Goal: Transaction & Acquisition: Purchase product/service

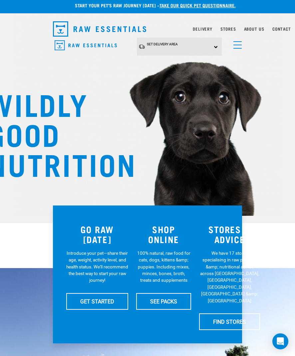
click at [217, 47] on div "Set Delivery Area [GEOGRAPHIC_DATA] [GEOGRAPHIC_DATA]" at bounding box center [179, 47] width 85 height 18
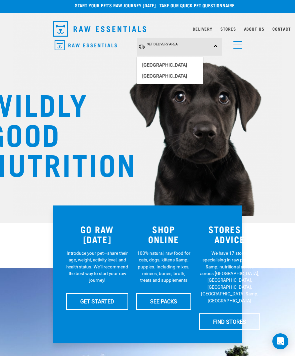
click at [175, 63] on link "[GEOGRAPHIC_DATA]" at bounding box center [170, 65] width 66 height 11
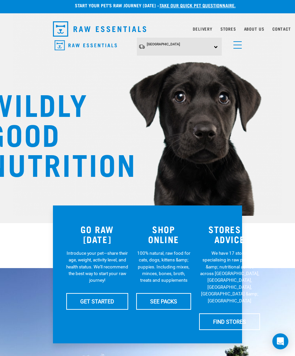
click at [241, 42] on span "menu" at bounding box center [237, 41] width 8 height 1
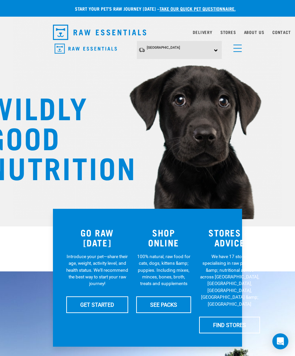
scroll to position [3, 0]
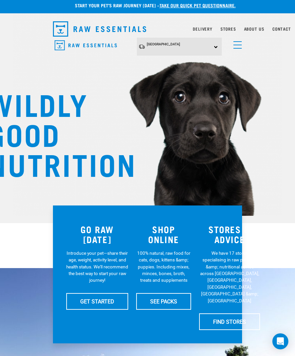
click at [242, 47] on link "menu" at bounding box center [236, 43] width 12 height 12
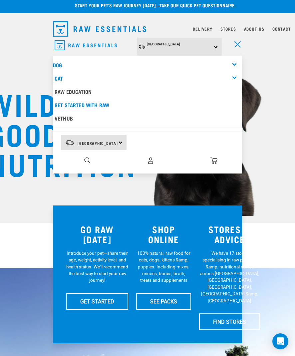
click at [64, 62] on div "Dog" at bounding box center [147, 64] width 189 height 13
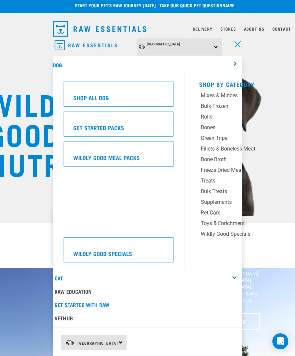
click at [213, 179] on div "Treats" at bounding box center [239, 181] width 77 height 8
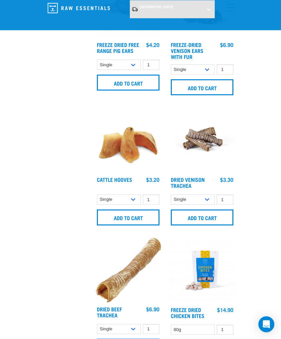
scroll to position [1245, 0]
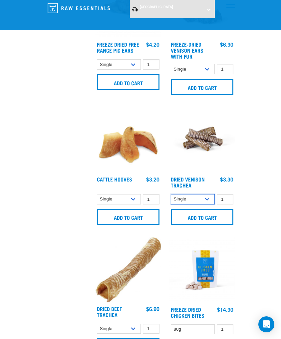
click at [209, 197] on select "Single 10 per pack 25 per pack" at bounding box center [193, 199] width 44 height 10
select select "443103"
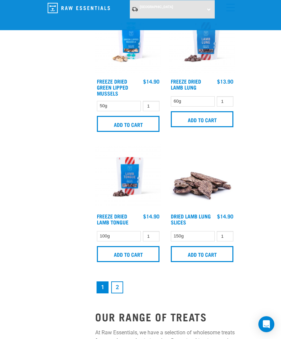
scroll to position [1866, 0]
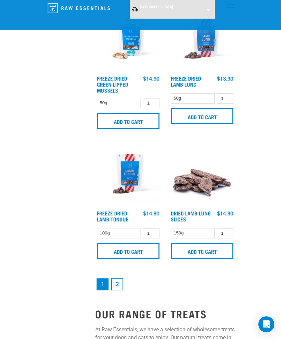
click at [117, 290] on link "2" at bounding box center [117, 284] width 12 height 12
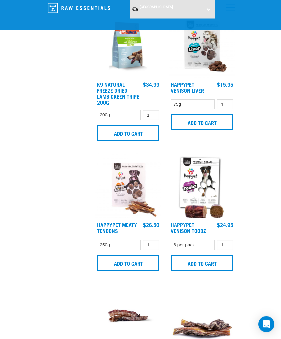
scroll to position [1081, 0]
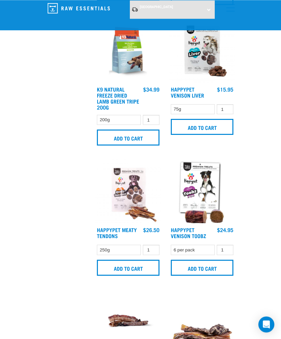
click at [189, 229] on link "Happypet Venison Toobz" at bounding box center [188, 232] width 35 height 9
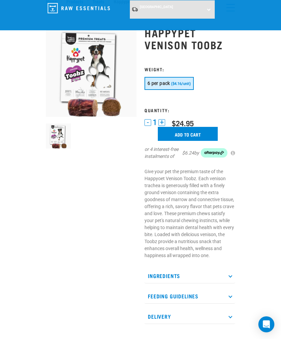
scroll to position [23, 0]
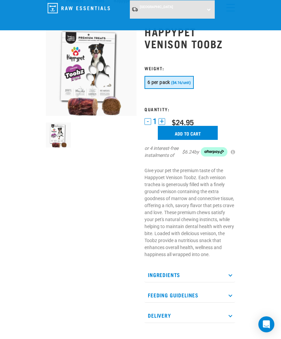
click at [231, 277] on p "Ingredients" at bounding box center [189, 274] width 90 height 15
click at [232, 275] on p "Ingredients" at bounding box center [189, 274] width 90 height 15
click at [230, 269] on p "Ingredients" at bounding box center [189, 274] width 90 height 15
click at [231, 301] on p "Feeding Guidelines" at bounding box center [189, 303] width 90 height 15
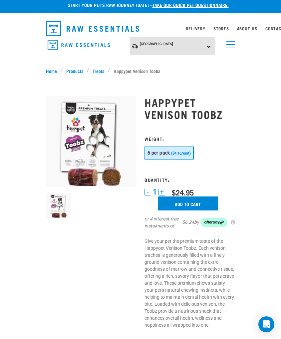
scroll to position [0, 0]
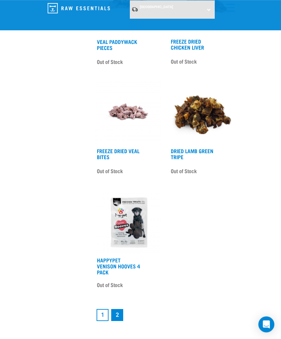
scroll to position [1732, 0]
click at [101, 314] on link "1" at bounding box center [102, 315] width 12 height 12
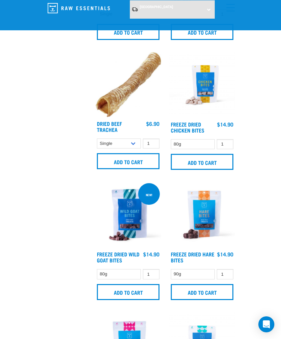
scroll to position [1430, 0]
